Goal: Transaction & Acquisition: Purchase product/service

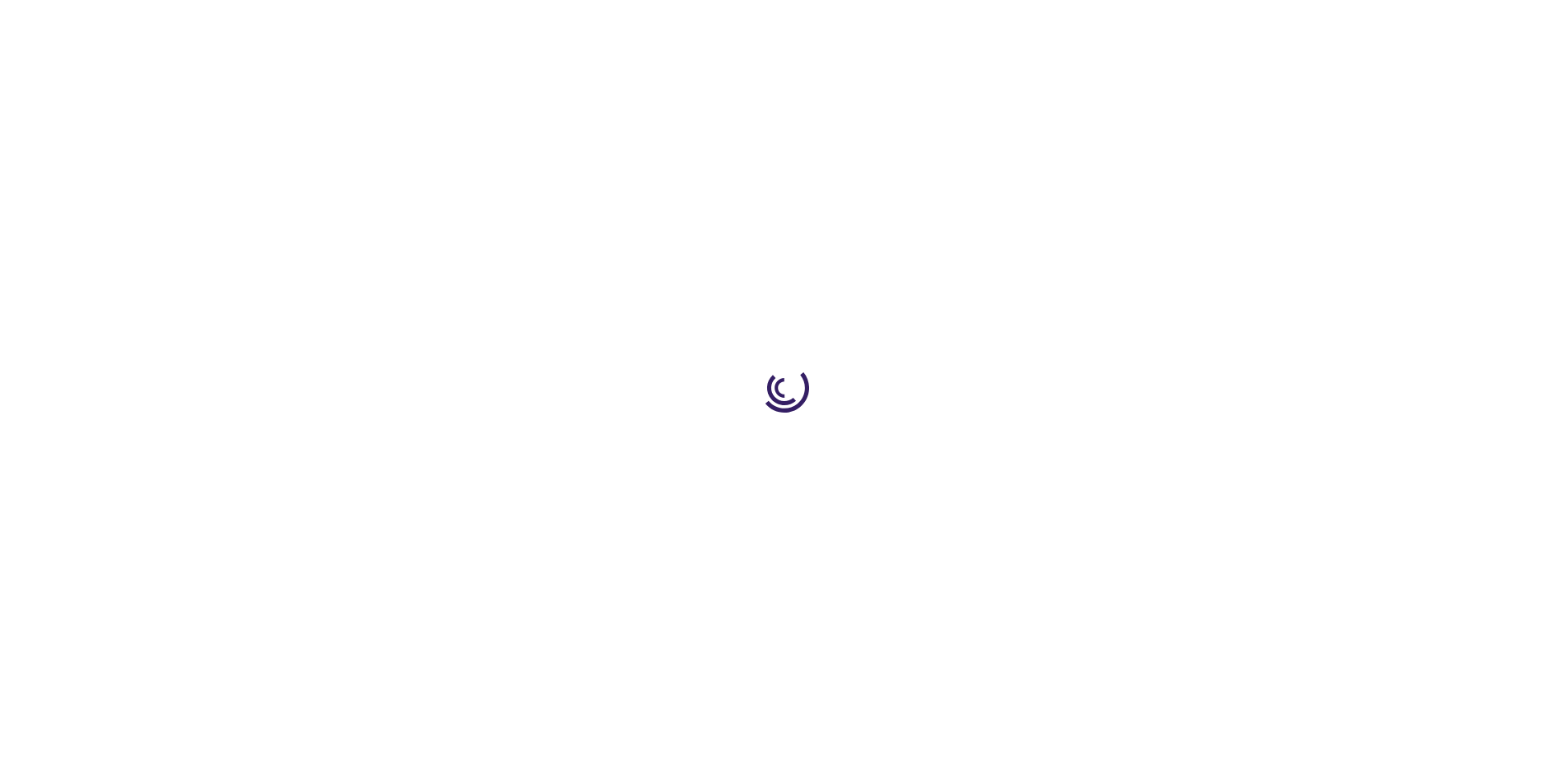
click at [1036, 25] on link "Log In" at bounding box center [1034, 25] width 32 height 13
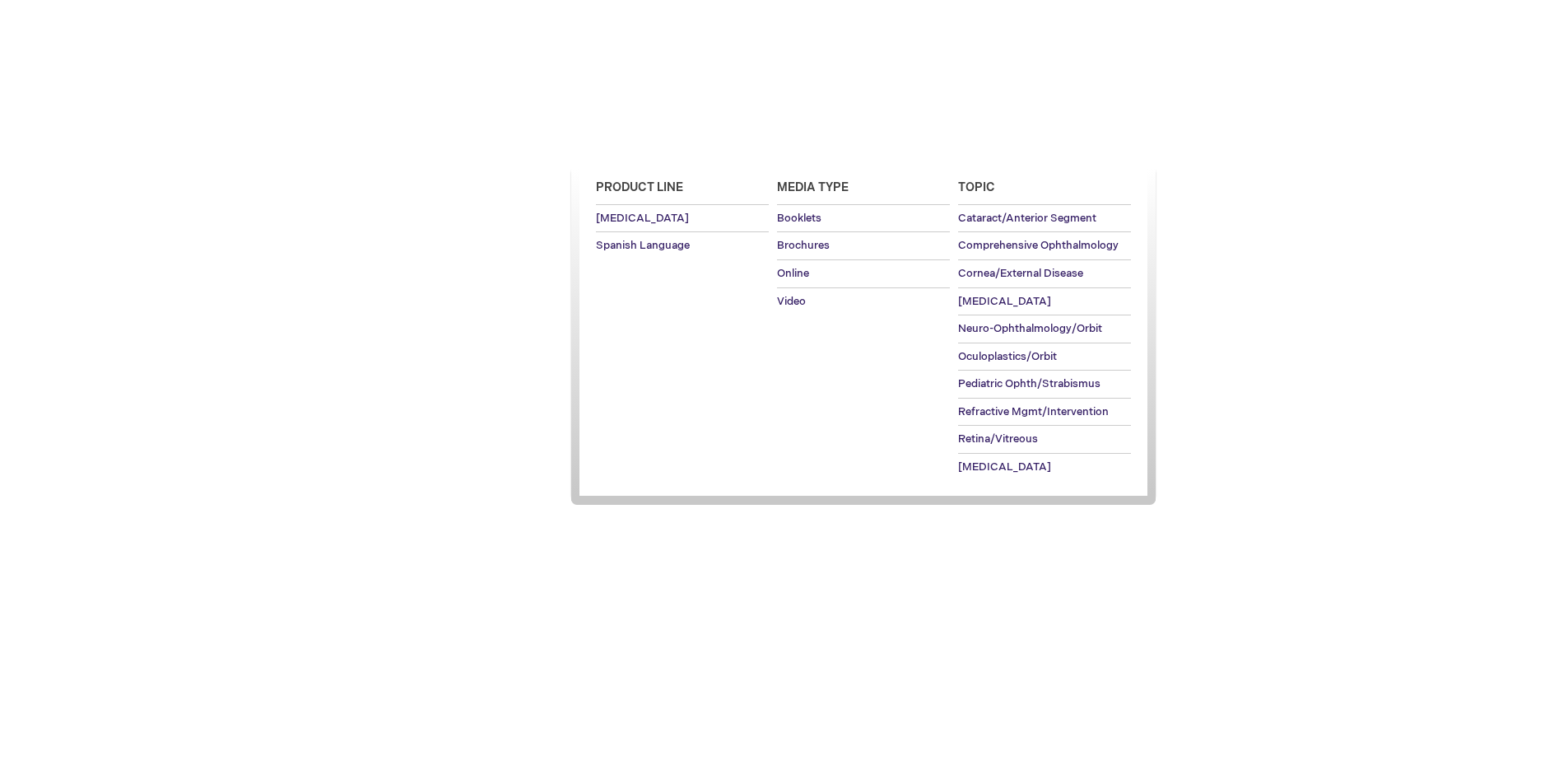
click at [635, 143] on span "[MEDICAL_DATA]" at bounding box center [630, 143] width 93 height 13
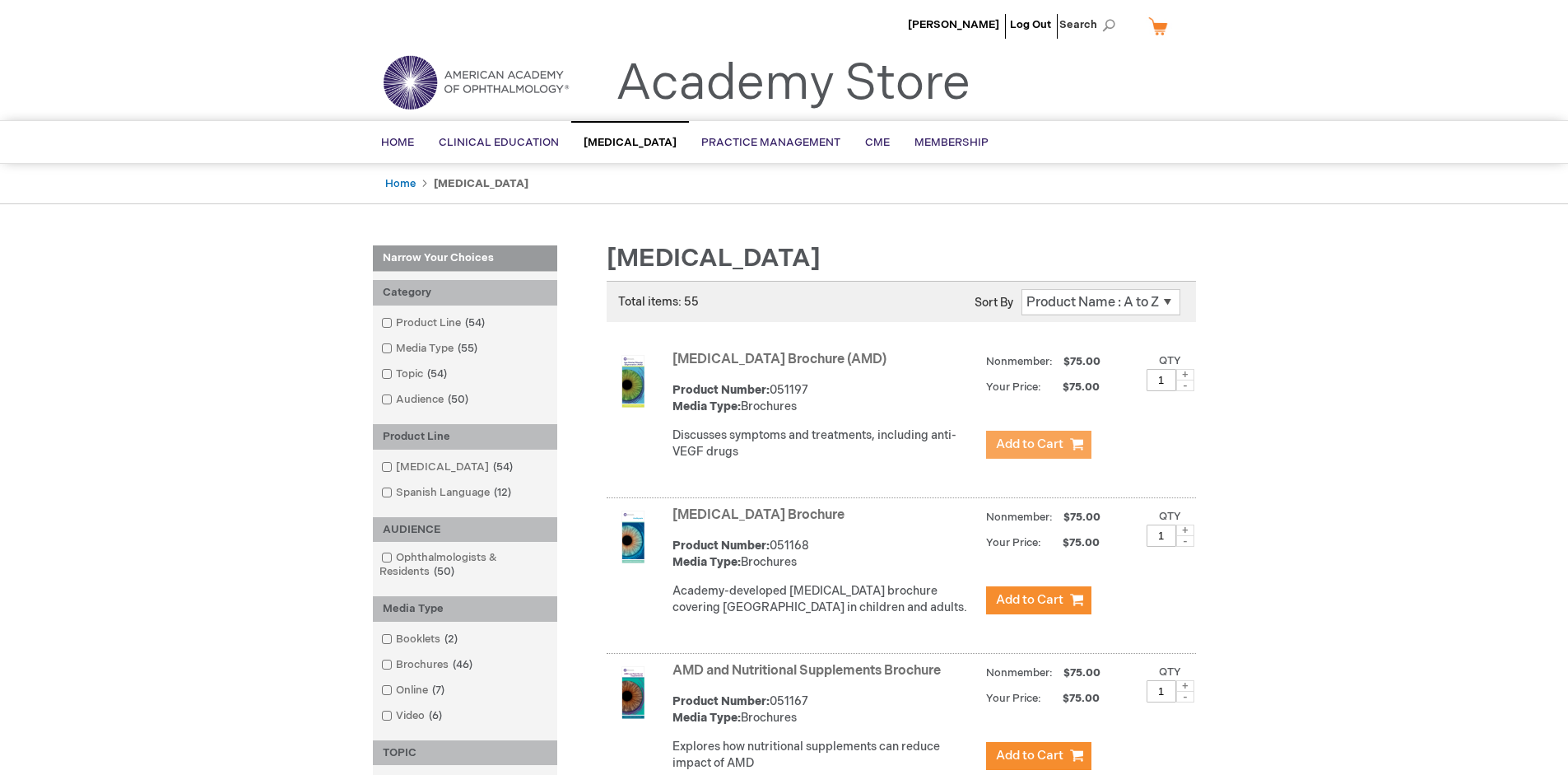
click at [1037, 444] on span "Add to Cart" at bounding box center [1029, 444] width 68 height 16
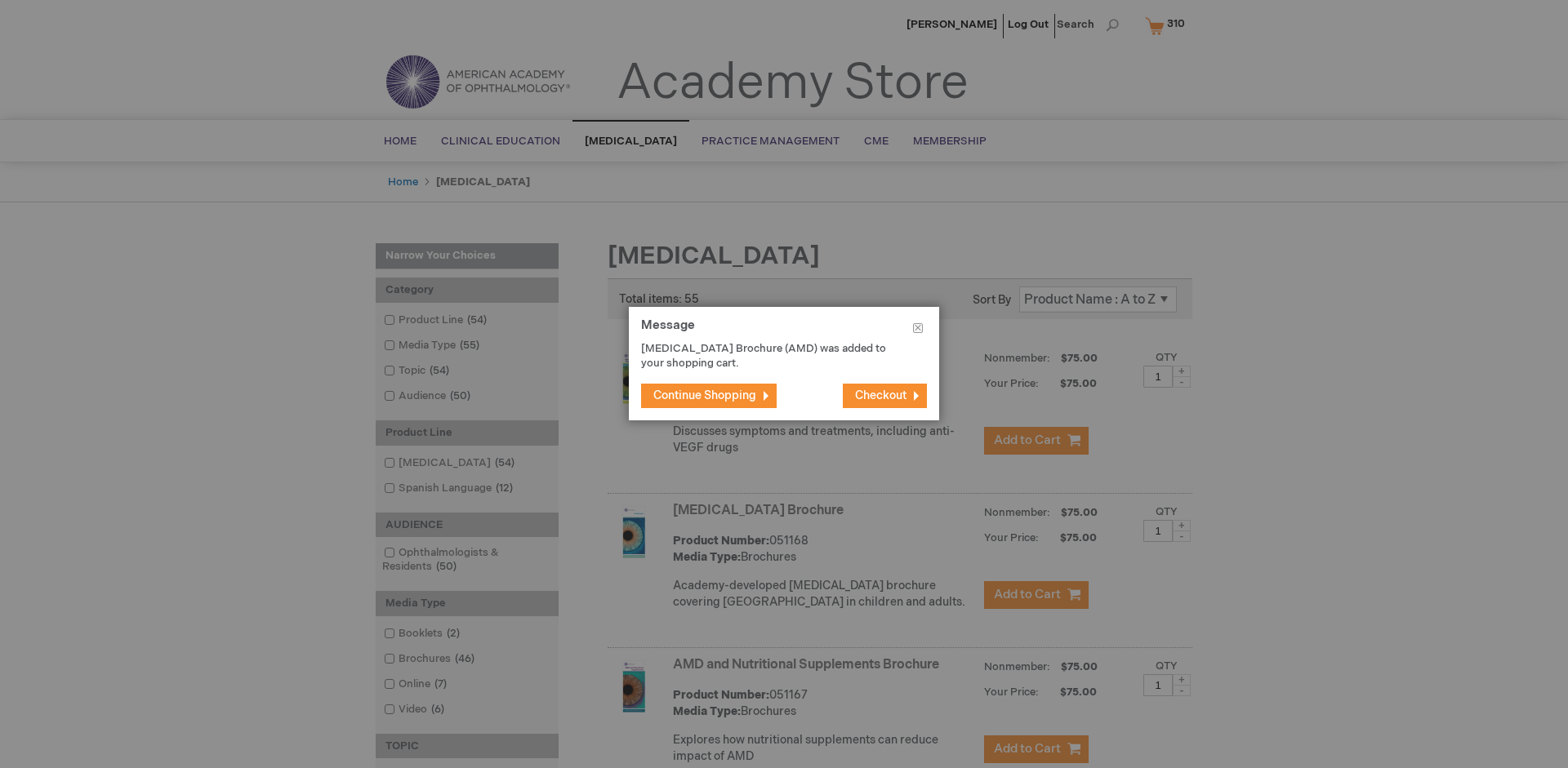
click at [705, 395] on span "Continue Shopping" at bounding box center [705, 395] width 103 height 14
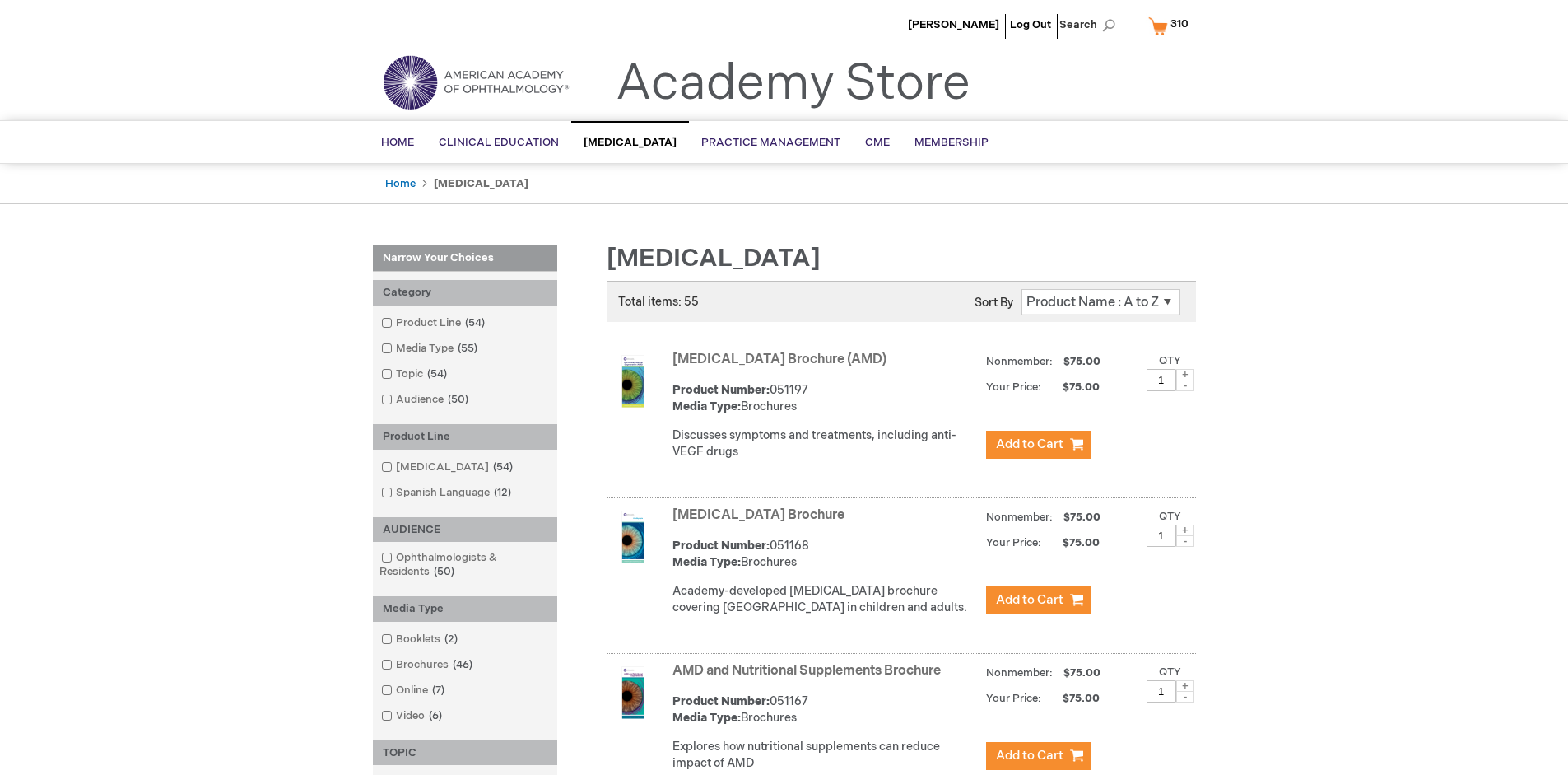
click at [810, 679] on link "AMD and Nutritional Supplements Brochure" at bounding box center [807, 670] width 269 height 16
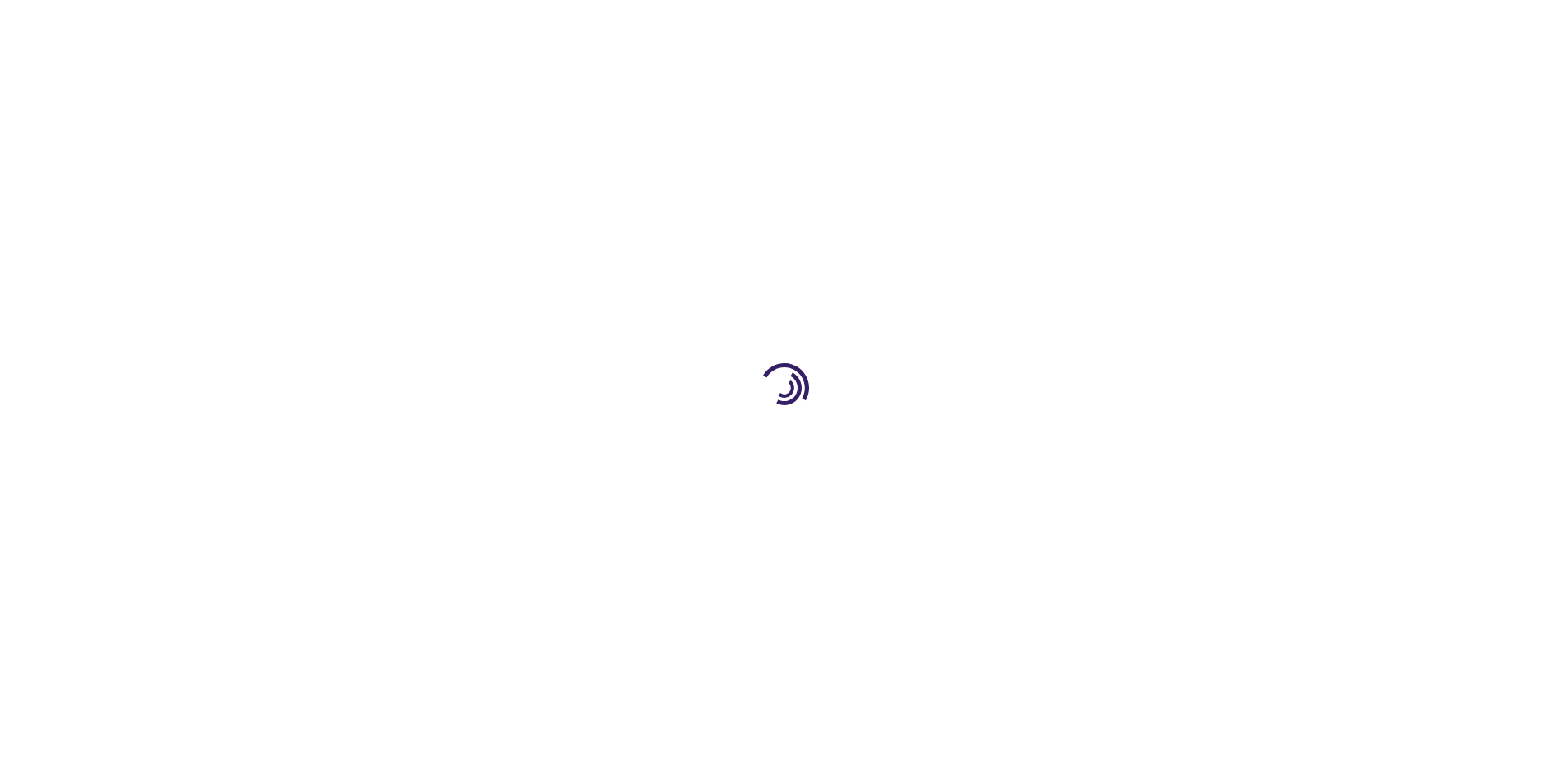
type input "1"
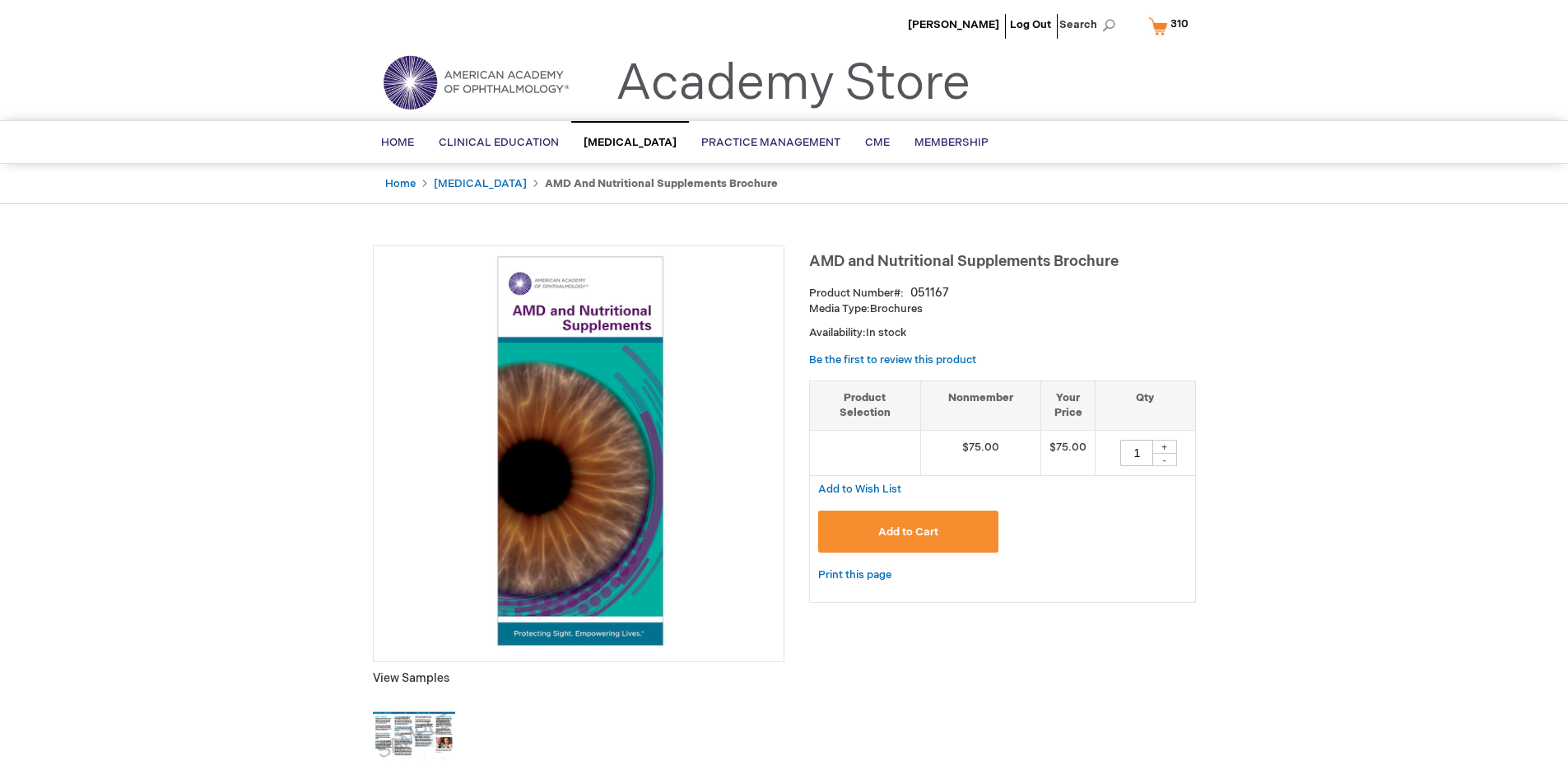
click at [908, 531] on span "Add to Cart" at bounding box center [908, 532] width 60 height 13
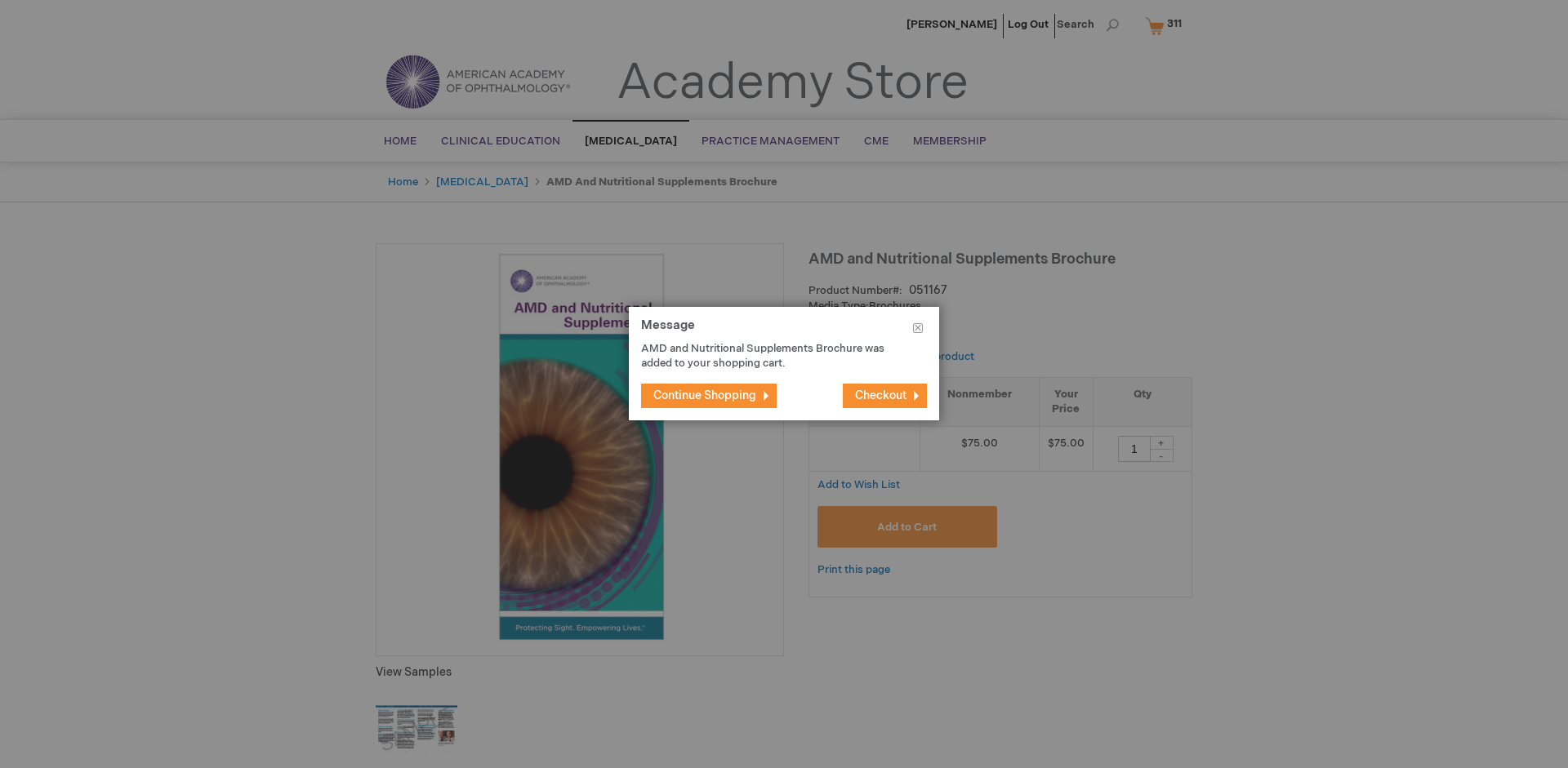
click at [705, 395] on span "Continue Shopping" at bounding box center [705, 395] width 103 height 14
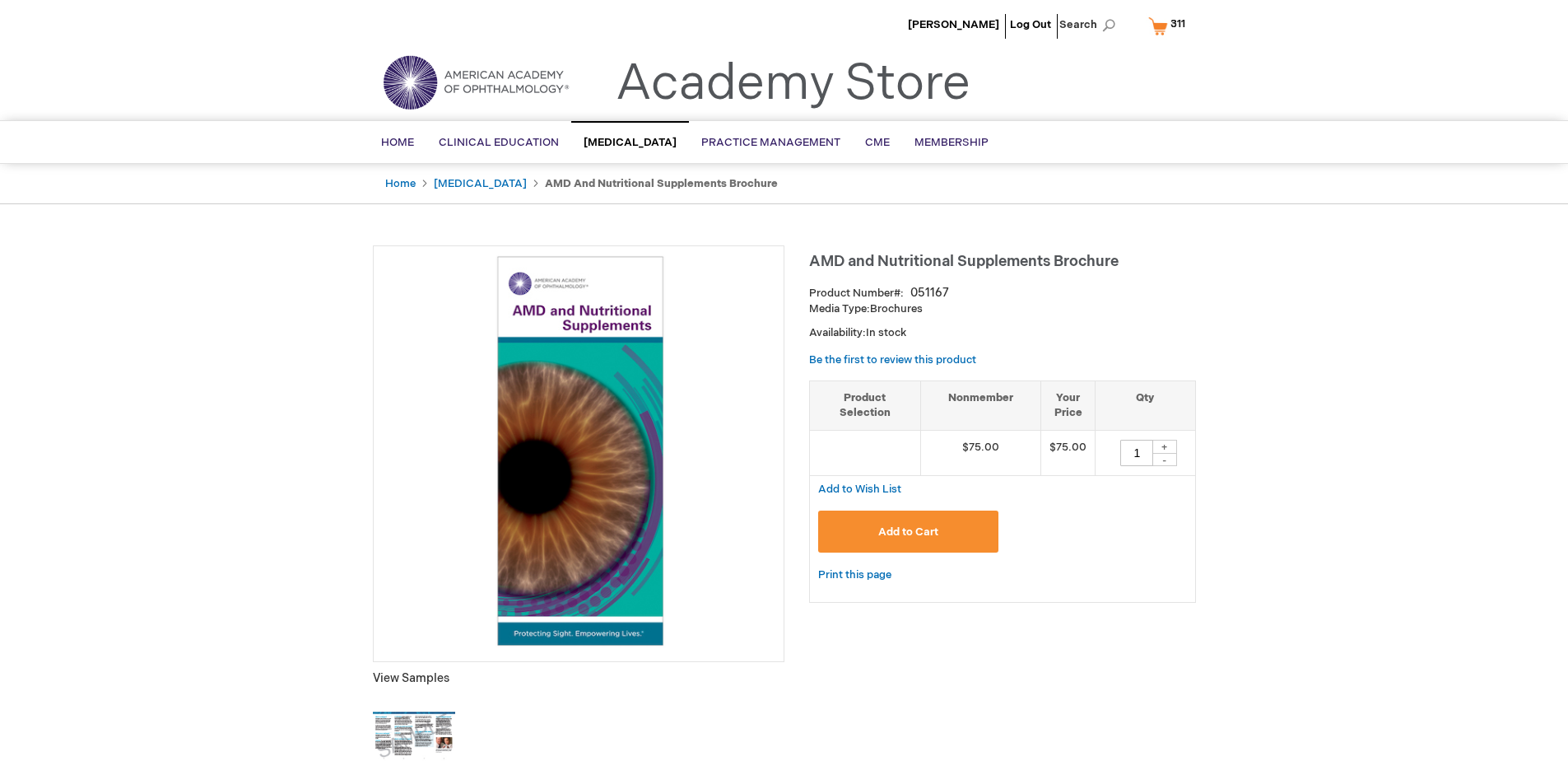
click at [1169, 26] on span "311 311 items" at bounding box center [1177, 24] width 20 height 20
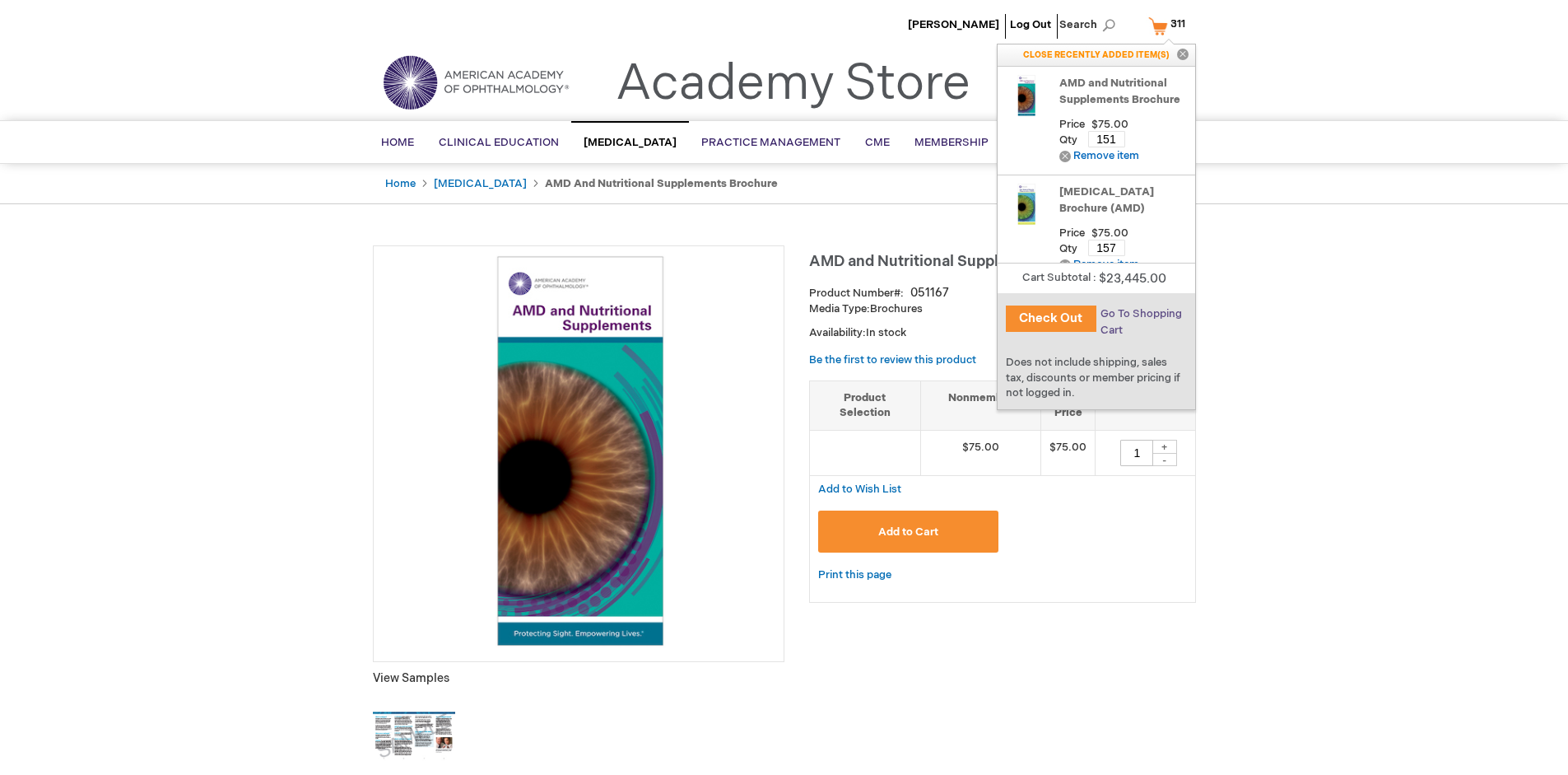
click at [1140, 314] on span "Go To Shopping Cart" at bounding box center [1140, 322] width 82 height 30
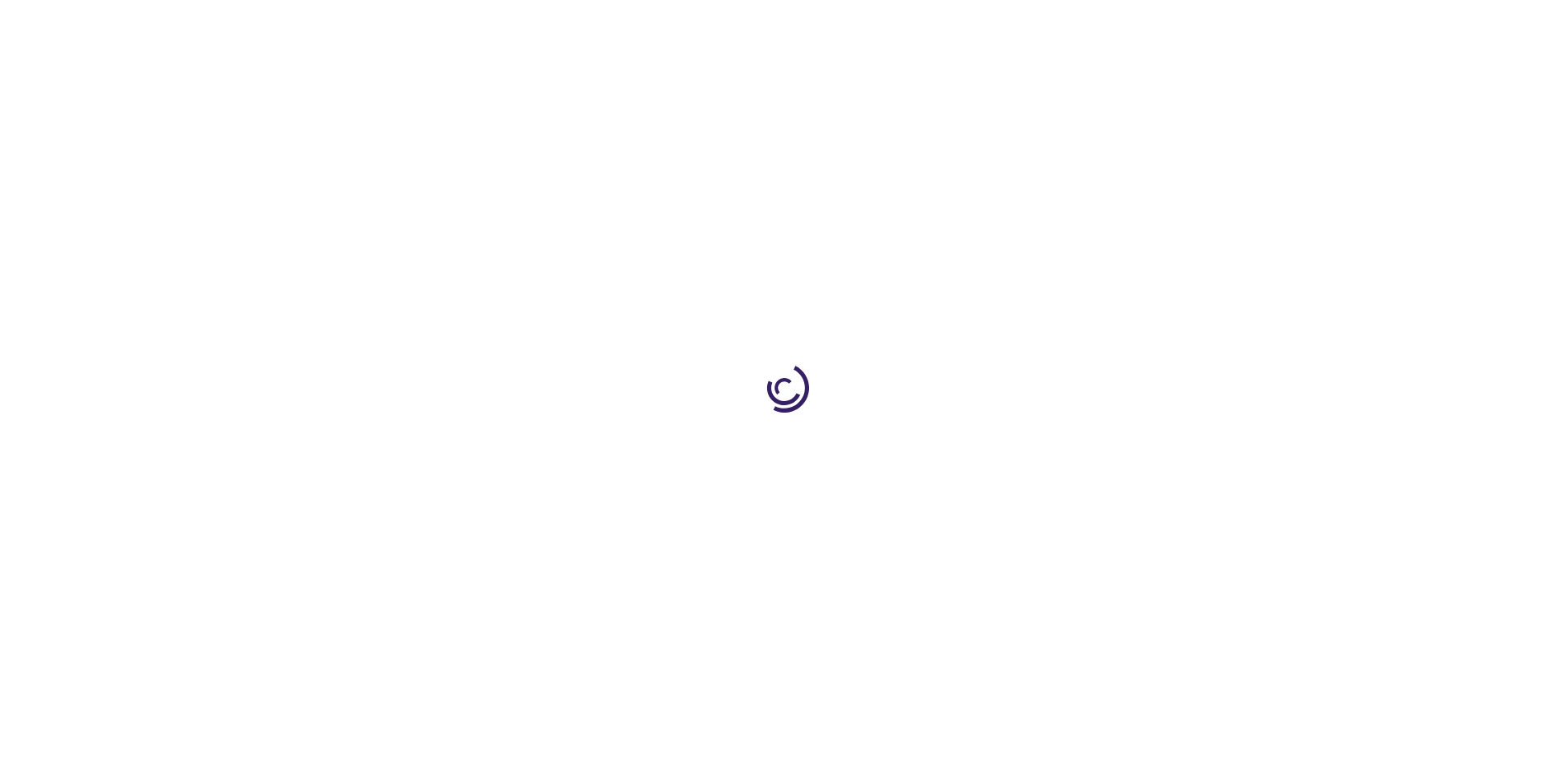
select select "US"
select select "41"
click at [1087, 768] on span "Proceed to Checkout" at bounding box center [1088, 768] width 107 height 13
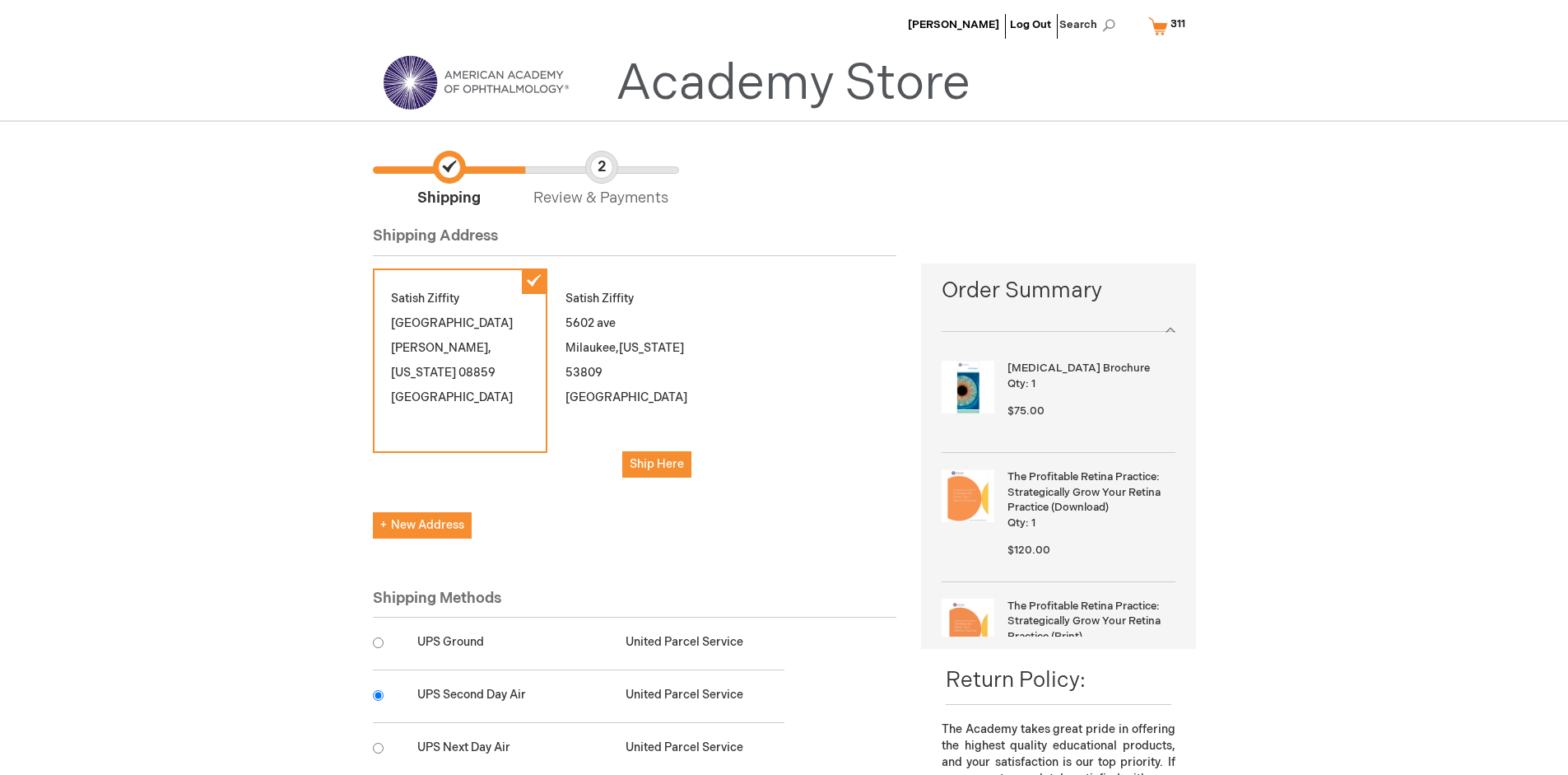
click at [377, 695] on input "radio" at bounding box center [377, 695] width 11 height 11
